Goal: Transaction & Acquisition: Purchase product/service

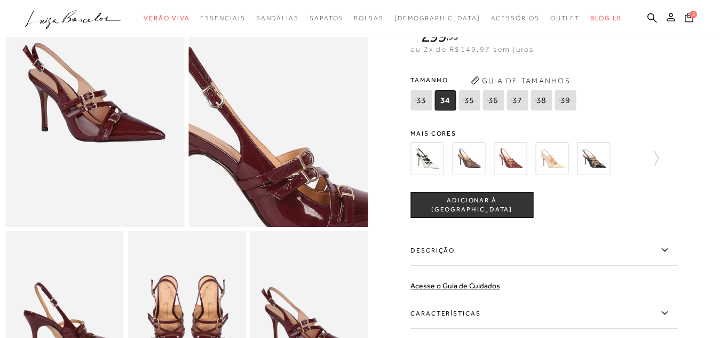
scroll to position [214, 0]
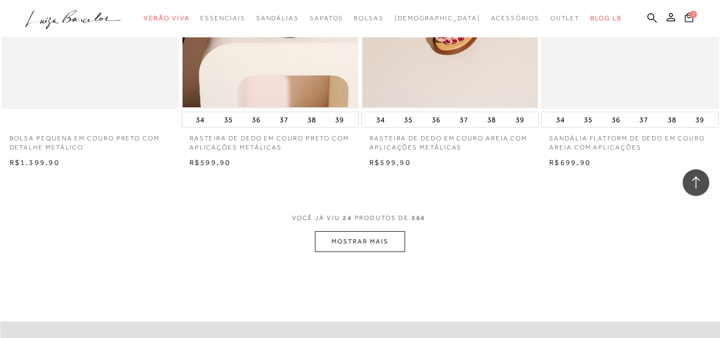
scroll to position [1944, 0]
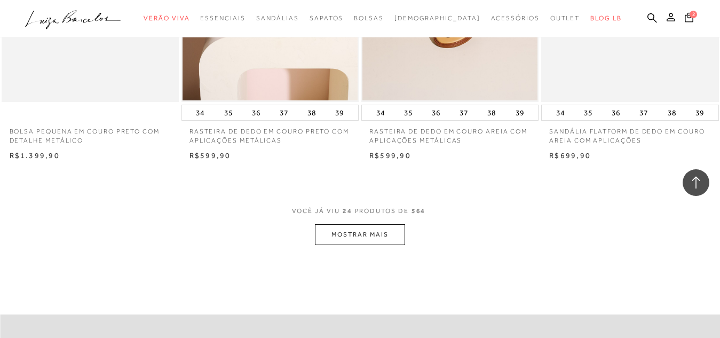
click at [361, 238] on button "MOSTRAR MAIS" at bounding box center [360, 234] width 90 height 21
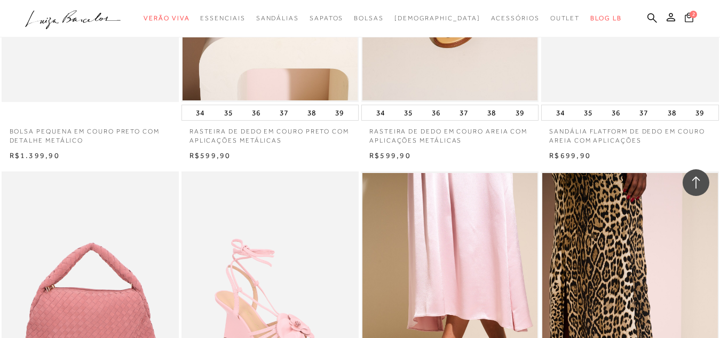
click at [685, 19] on icon at bounding box center [689, 17] width 9 height 10
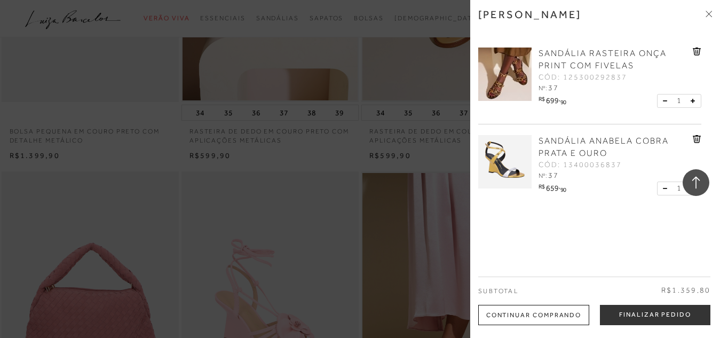
click at [697, 140] on icon at bounding box center [697, 139] width 8 height 8
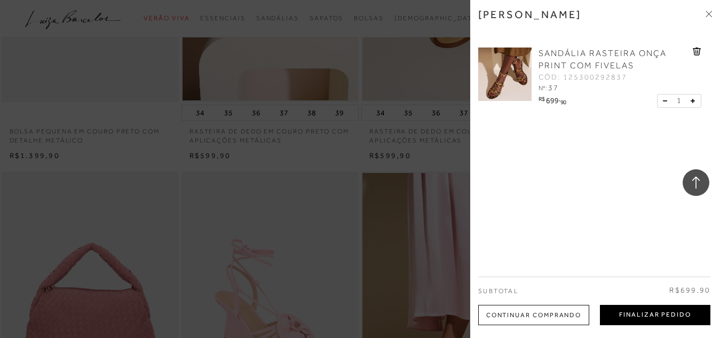
click at [659, 317] on button "Finalizar Pedido" at bounding box center [655, 315] width 111 height 20
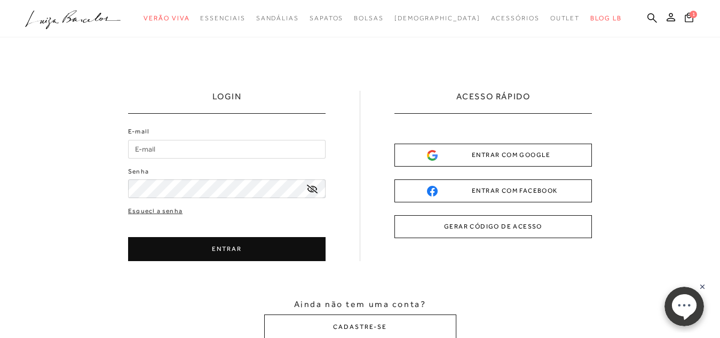
click at [190, 143] on input "E-mail" at bounding box center [227, 149] width 198 height 19
type input "cinthia_viriato@hotmail.com"
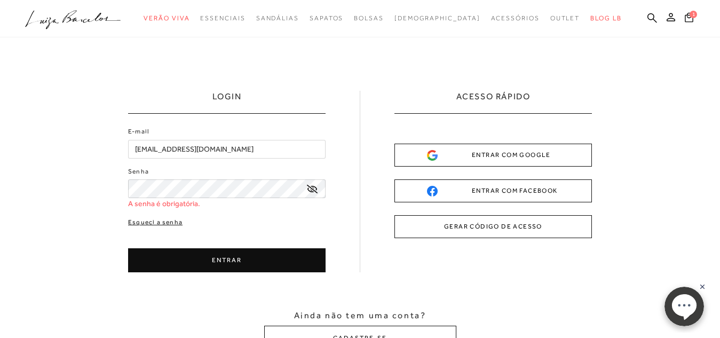
click at [166, 211] on div "E-mail cinthia_viriato@hotmail.com Senha A senha é obrigatória. Esqueci a senha…" at bounding box center [227, 200] width 198 height 146
click at [156, 223] on link "Esqueci a senha" at bounding box center [155, 222] width 54 height 10
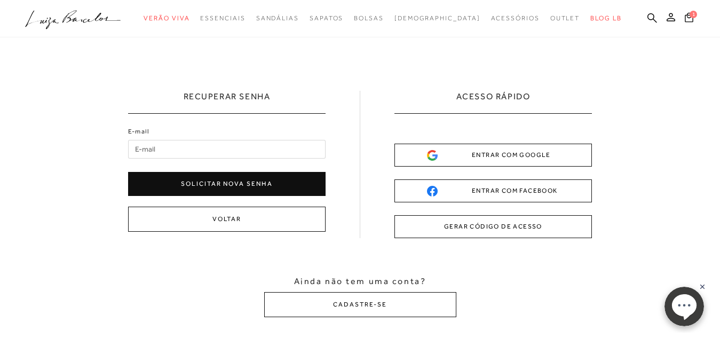
click at [159, 154] on input "E-mail" at bounding box center [227, 149] width 198 height 19
type input "cinthia_viriato@hotmail.com"
click at [206, 187] on button "Solicitar nova senha" at bounding box center [227, 184] width 198 height 24
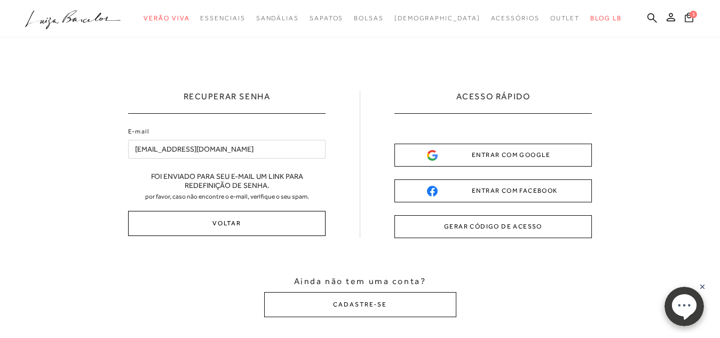
click at [248, 226] on button "Voltar" at bounding box center [227, 223] width 198 height 25
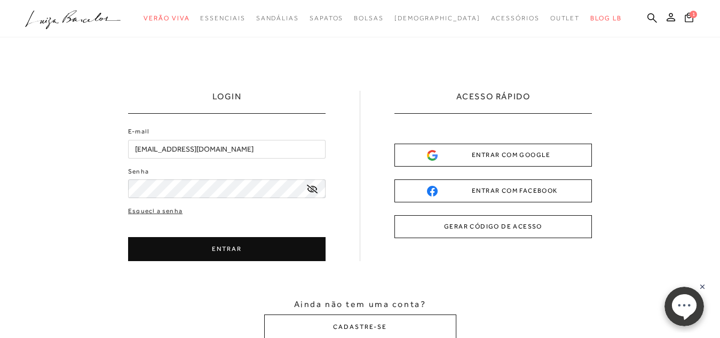
click at [218, 248] on button "ENTRAR" at bounding box center [227, 249] width 198 height 24
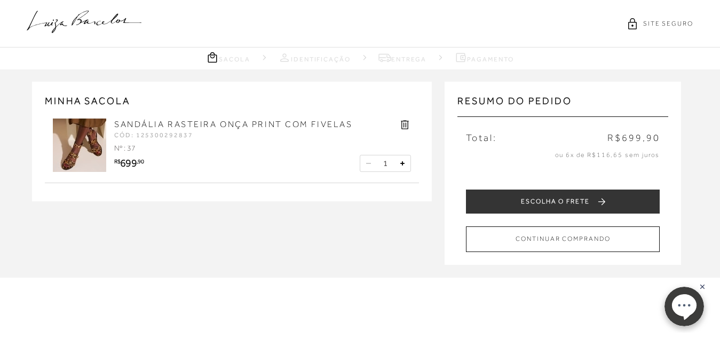
type input "cinthia_viriato@hotmail.com"
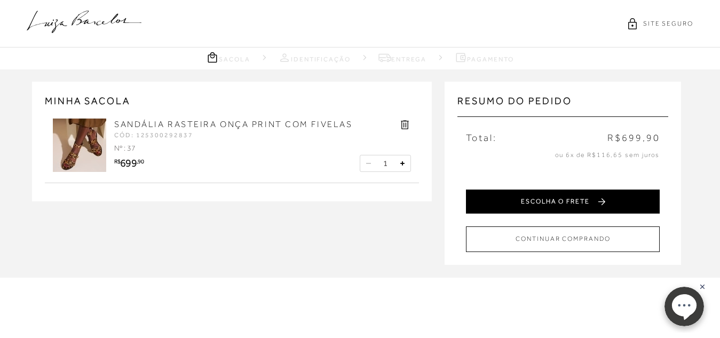
click at [587, 203] on button "ESCOLHA O FRETE" at bounding box center [563, 202] width 194 height 24
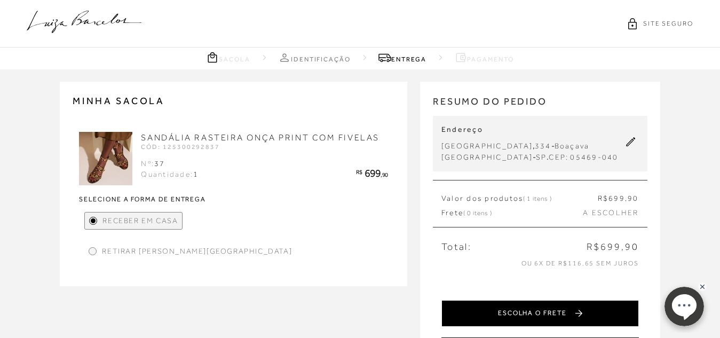
click at [547, 312] on button "ESCOLHA O FRETE" at bounding box center [541, 313] width 198 height 27
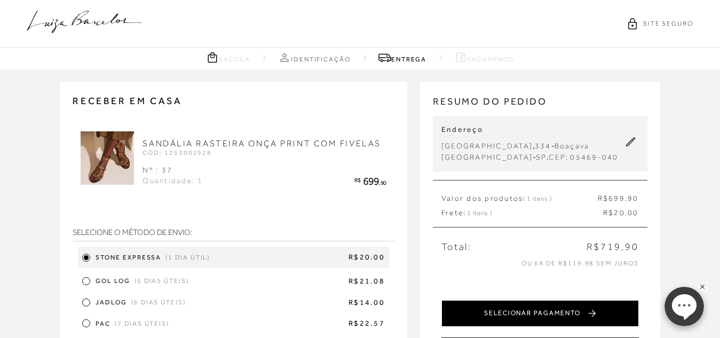
click at [522, 317] on button "SELECIONAR PAGAMENTO" at bounding box center [541, 313] width 198 height 27
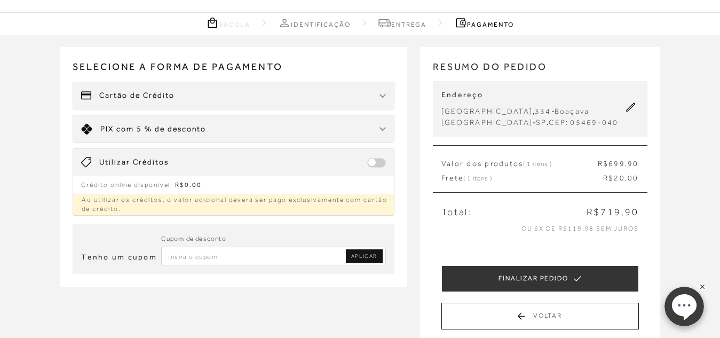
scroll to position [53, 0]
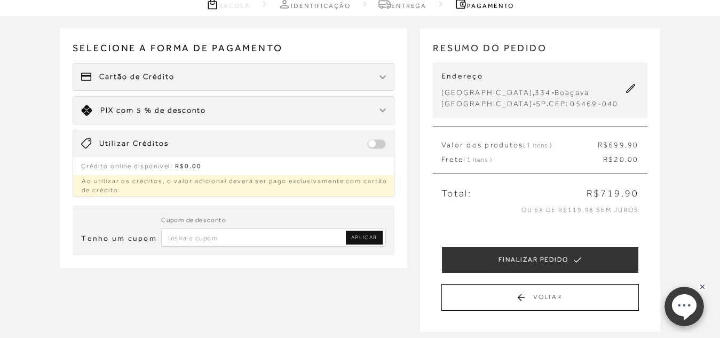
click at [162, 76] on span "Cartão de Crédito" at bounding box center [136, 77] width 75 height 11
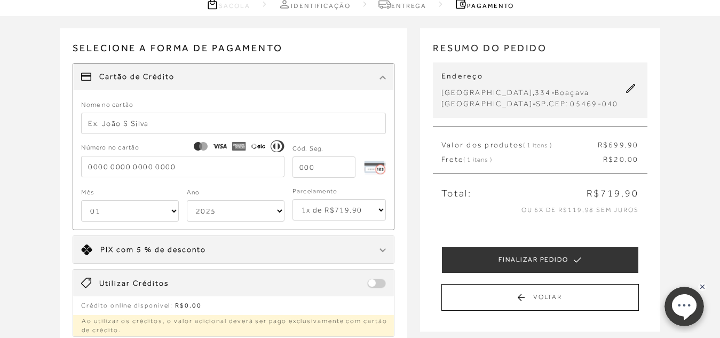
click at [146, 124] on input "text" at bounding box center [233, 123] width 305 height 21
type input "CINTHIA SILVA"
type input "4152750598796199"
select select "10"
type input "4152750598796199"
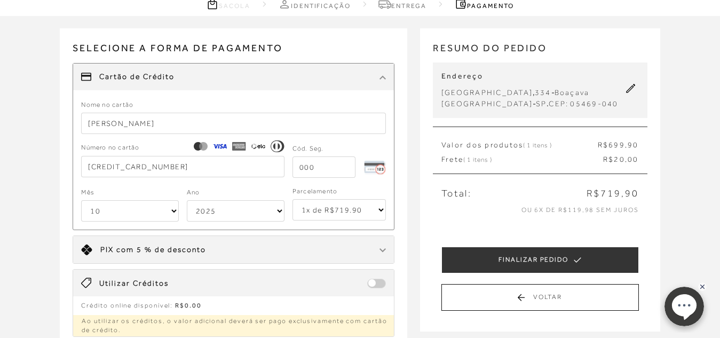
click at [319, 163] on input "tel" at bounding box center [324, 166] width 63 height 21
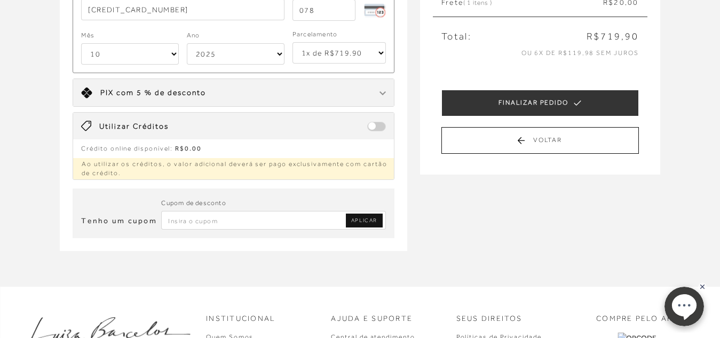
scroll to position [214, 0]
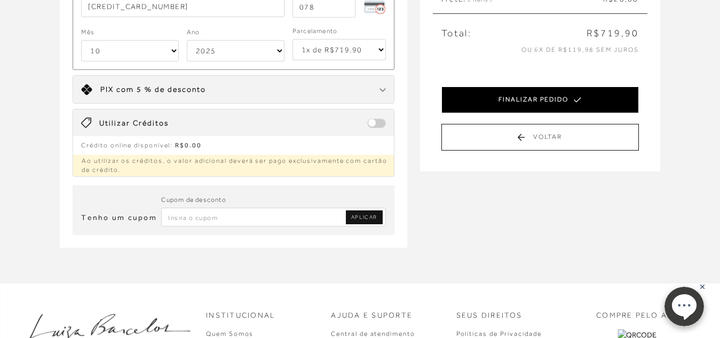
type input "078"
click at [542, 101] on button "FINALIZAR PEDIDO" at bounding box center [541, 100] width 198 height 27
select select "10"
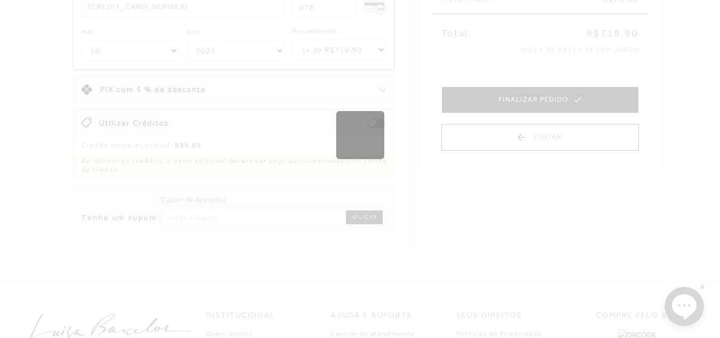
scroll to position [0, 0]
